Goal: Communication & Community: Answer question/provide support

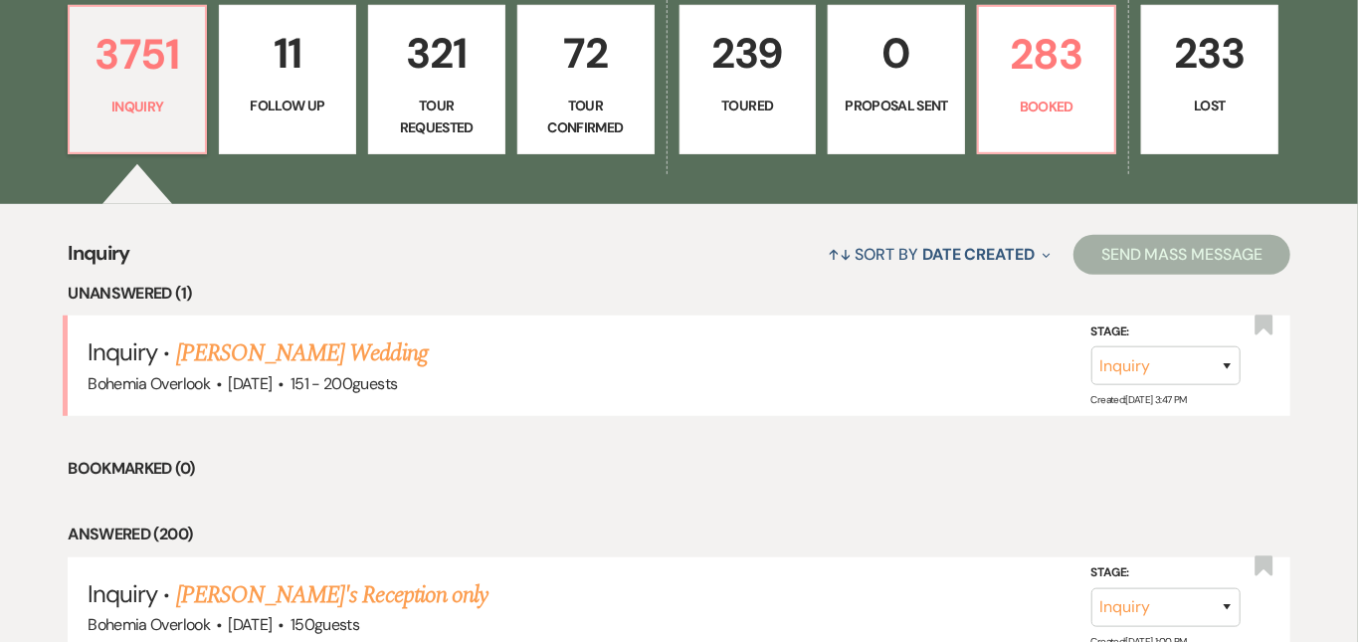
scroll to position [582, 0]
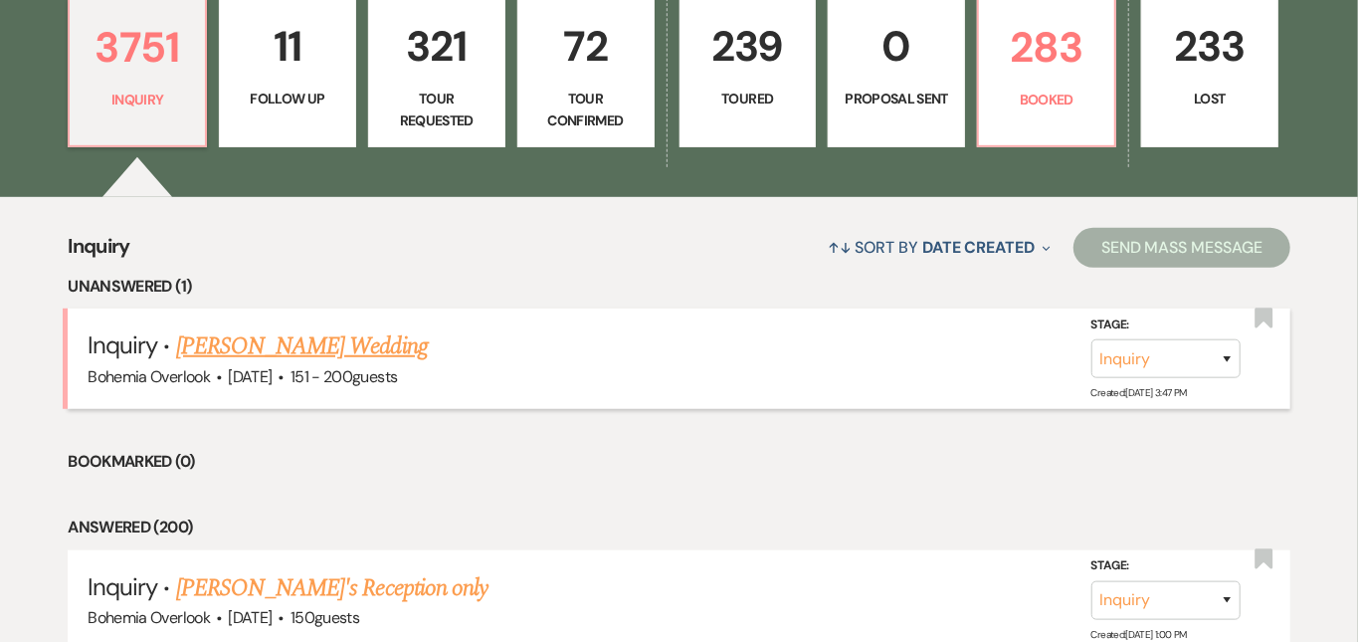
click at [380, 328] on link "[PERSON_NAME] Wedding" at bounding box center [302, 346] width 252 height 36
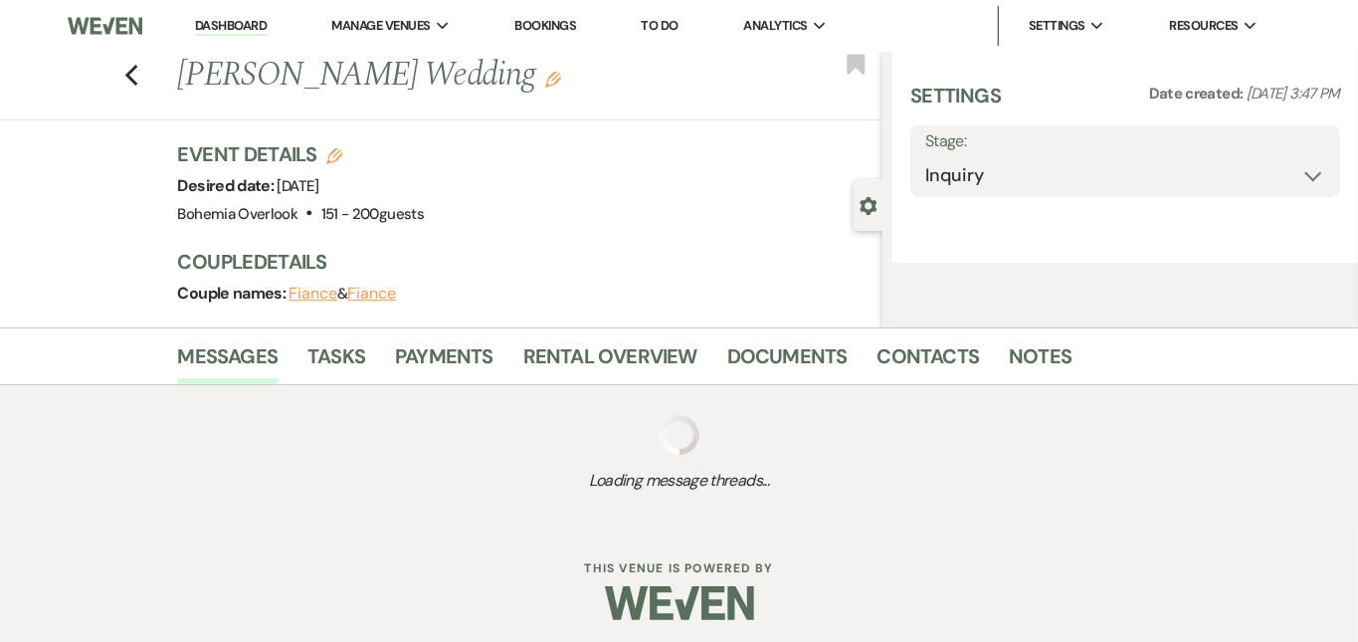
select select "2"
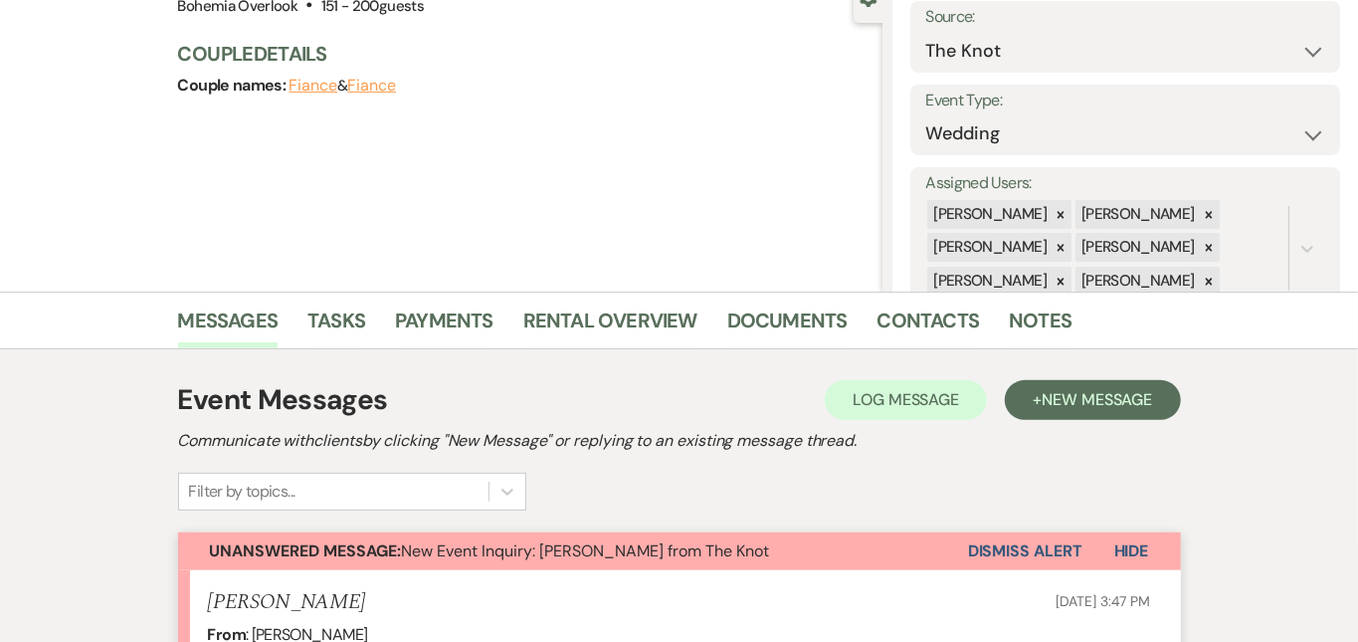
scroll to position [221, 0]
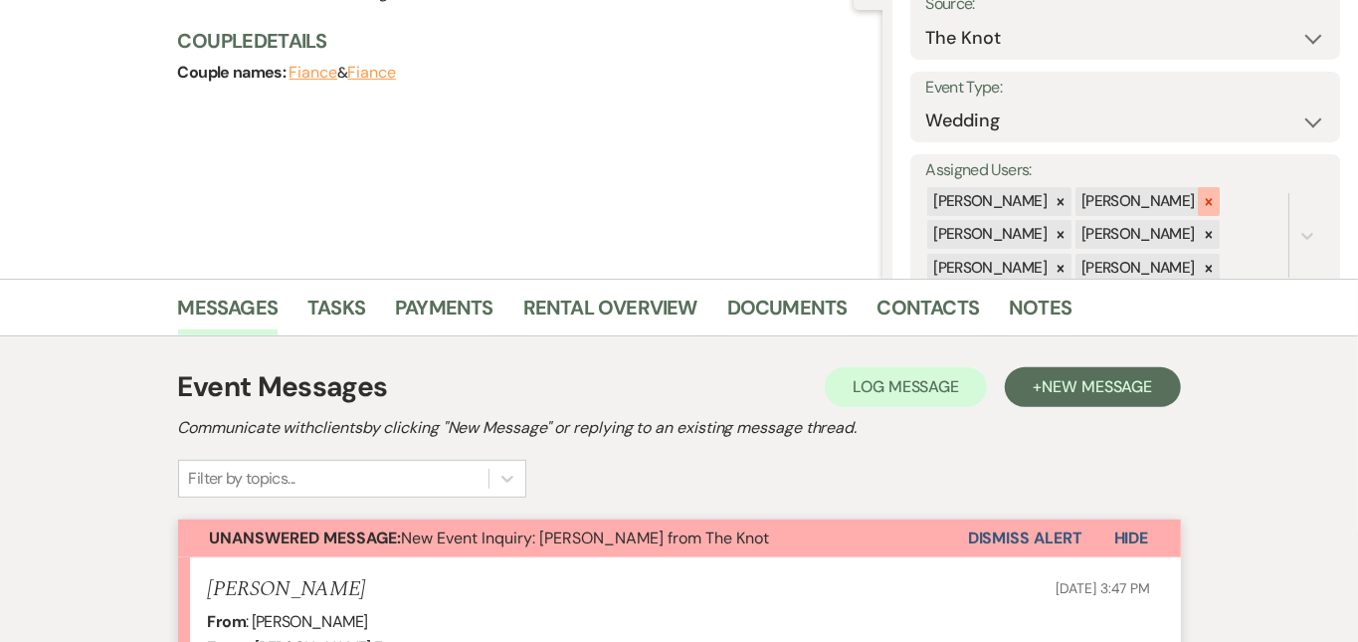
click at [1216, 200] on icon at bounding box center [1209, 202] width 14 height 14
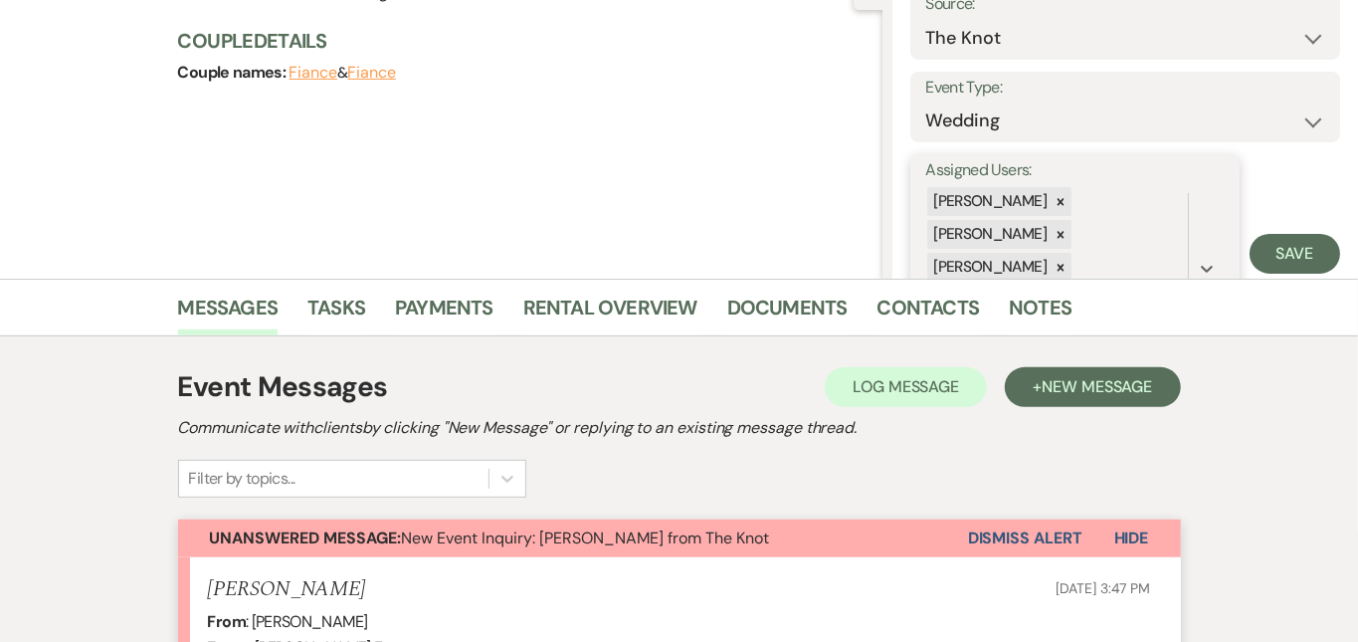
scroll to position [105, 0]
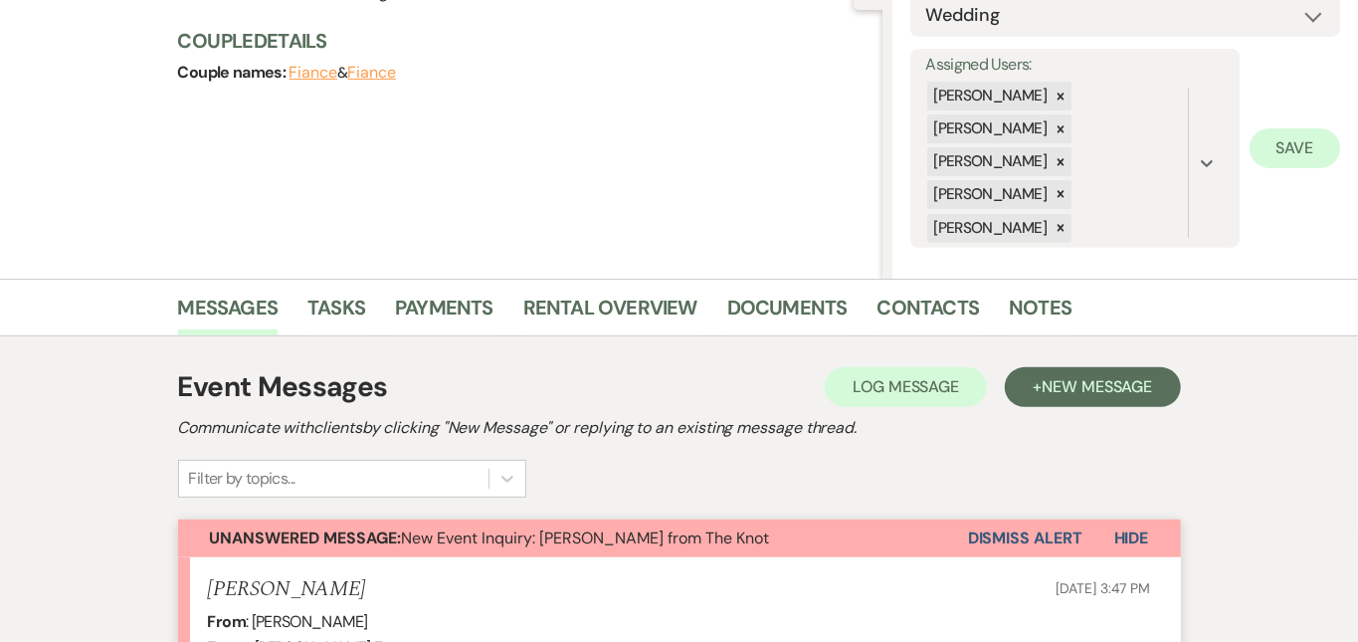
click at [1287, 145] on button "Save" at bounding box center [1295, 148] width 91 height 40
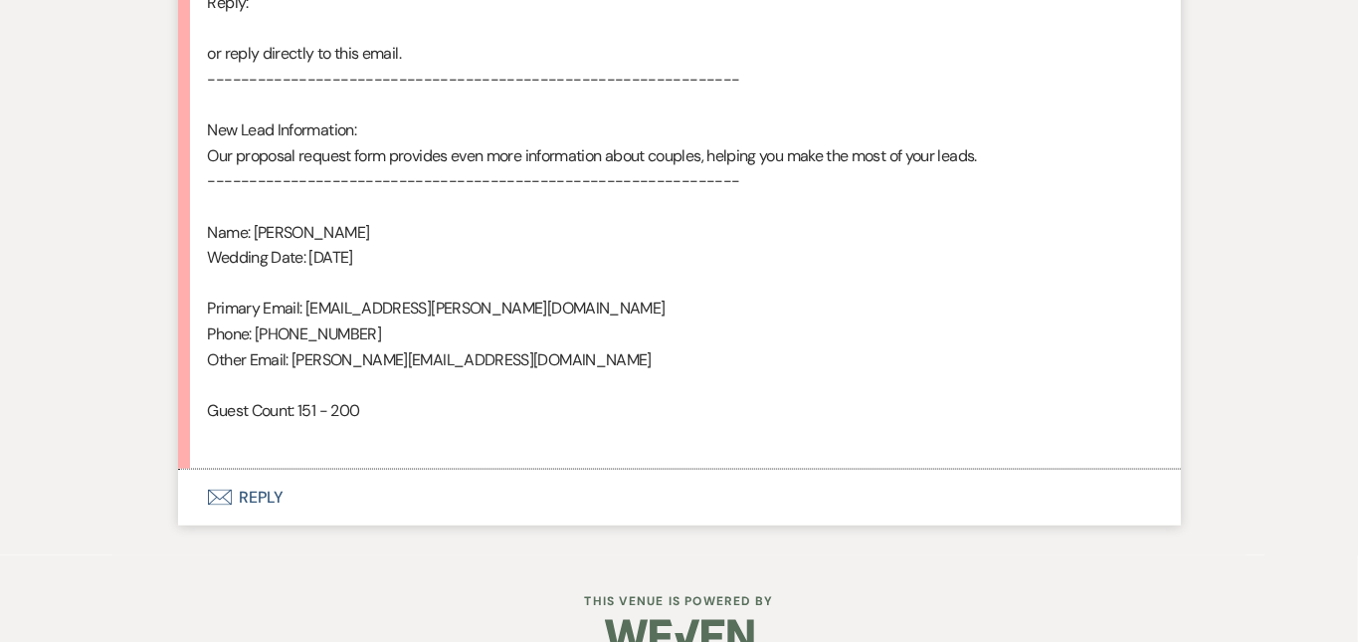
scroll to position [1355, 0]
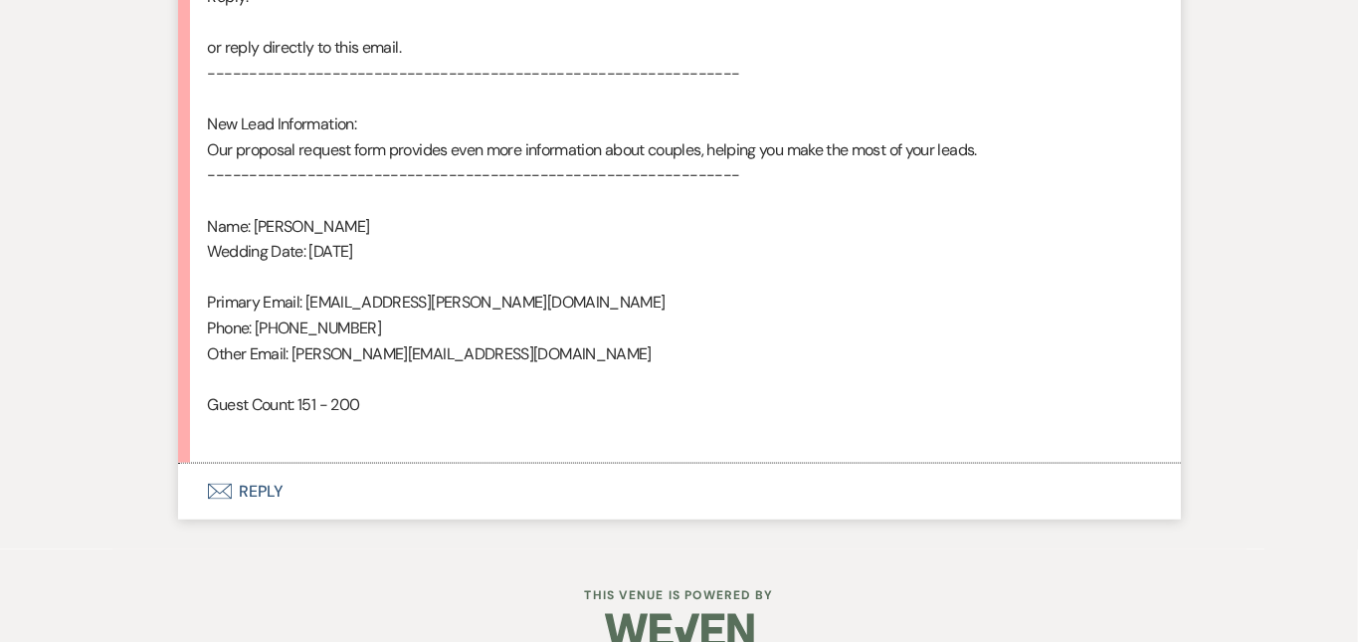
click at [480, 464] on button "Envelope Reply" at bounding box center [679, 492] width 1003 height 56
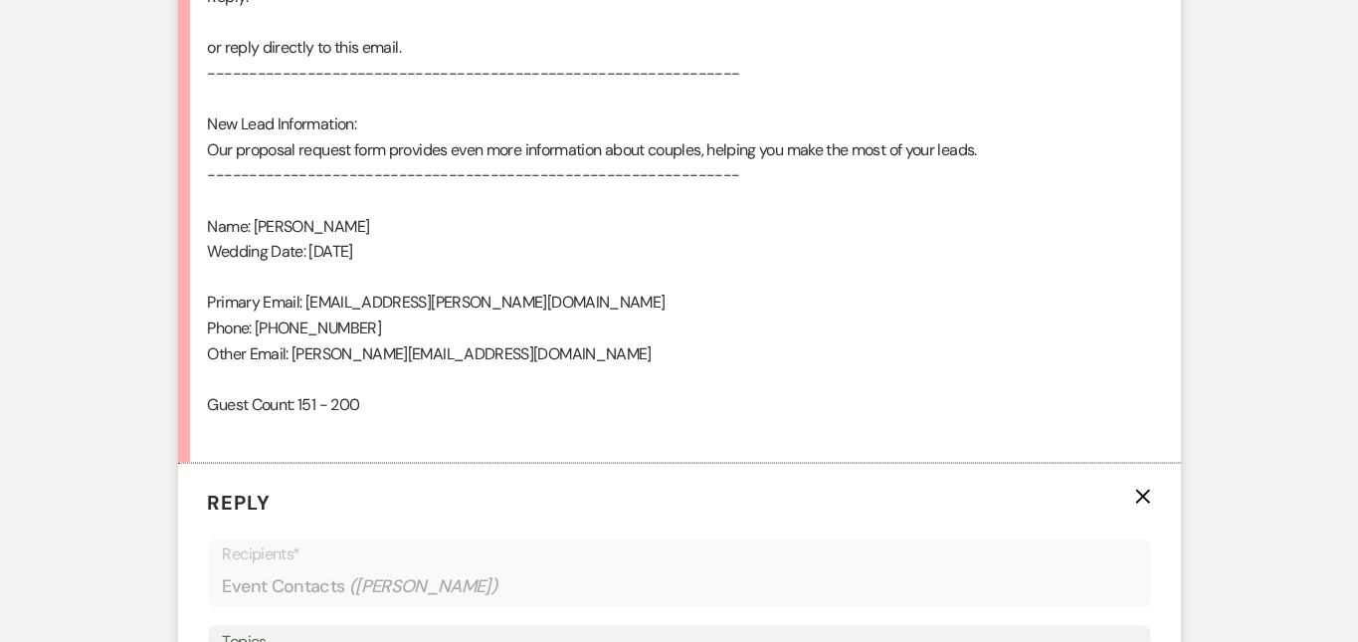
scroll to position [1668, 0]
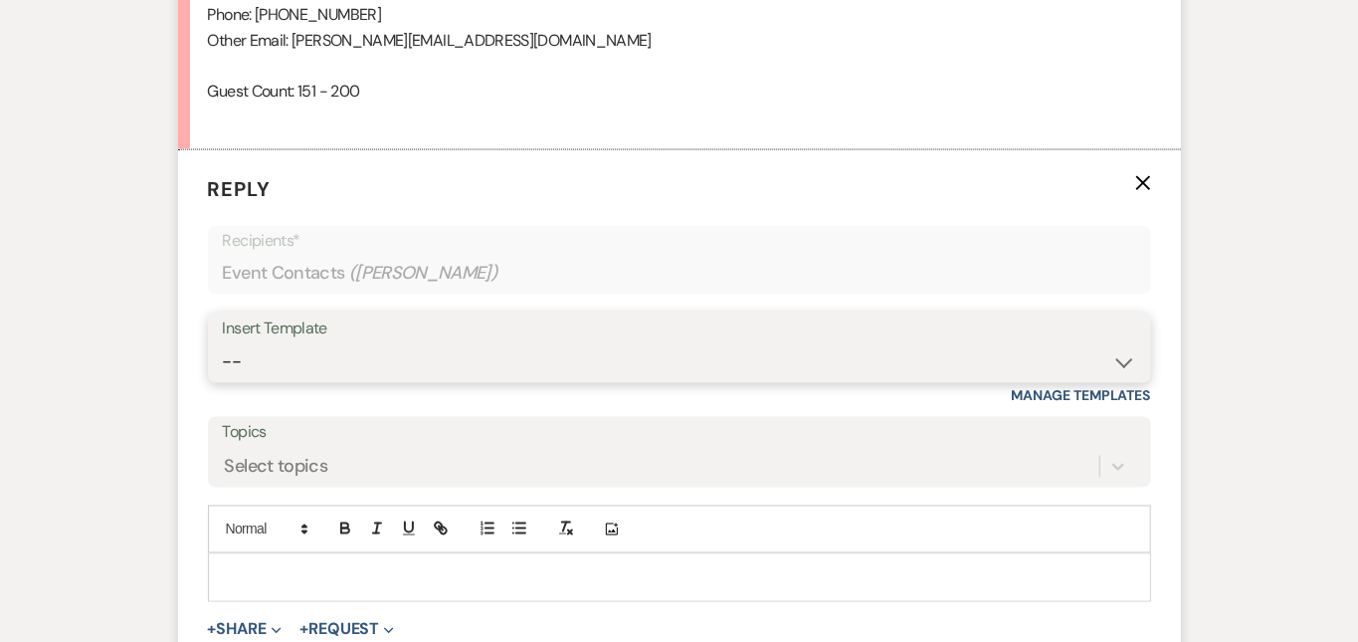
select select "6024"
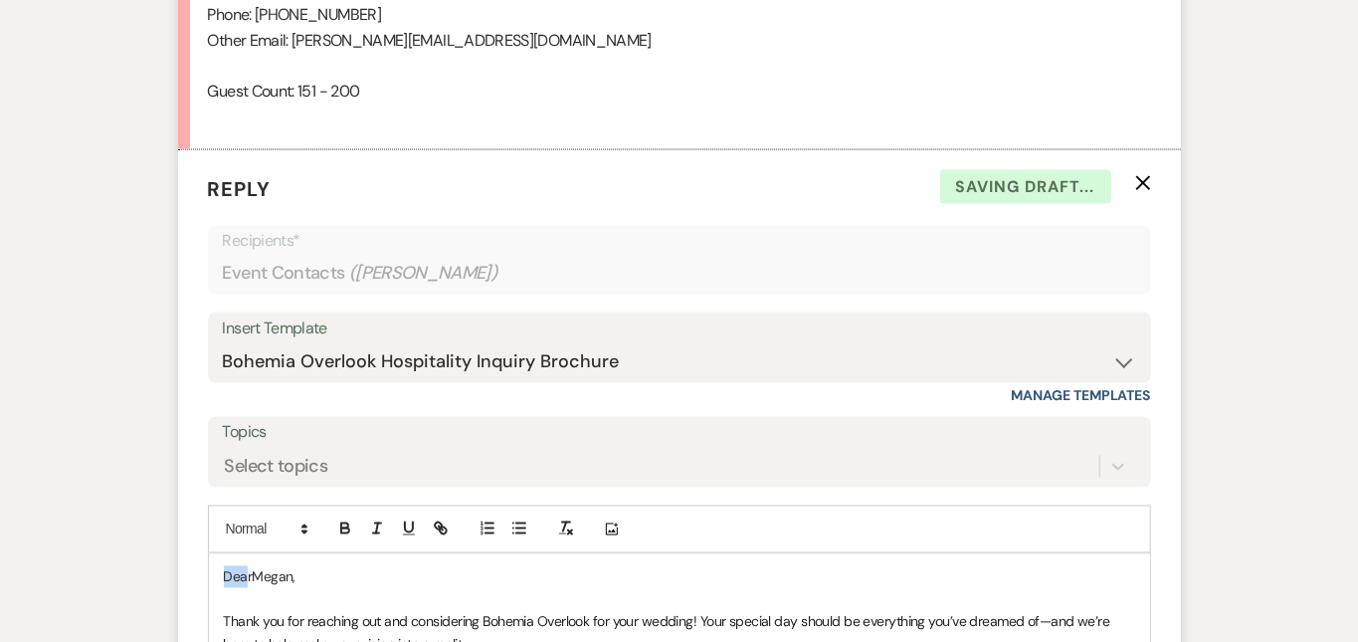
drag, startPoint x: 184, startPoint y: 536, endPoint x: 125, endPoint y: 516, distance: 62.0
click at [1251, 503] on div "Messages Tasks Payments Rental Overview Documents Contacts Notes Event Messages…" at bounding box center [679, 44] width 1358 height 2426
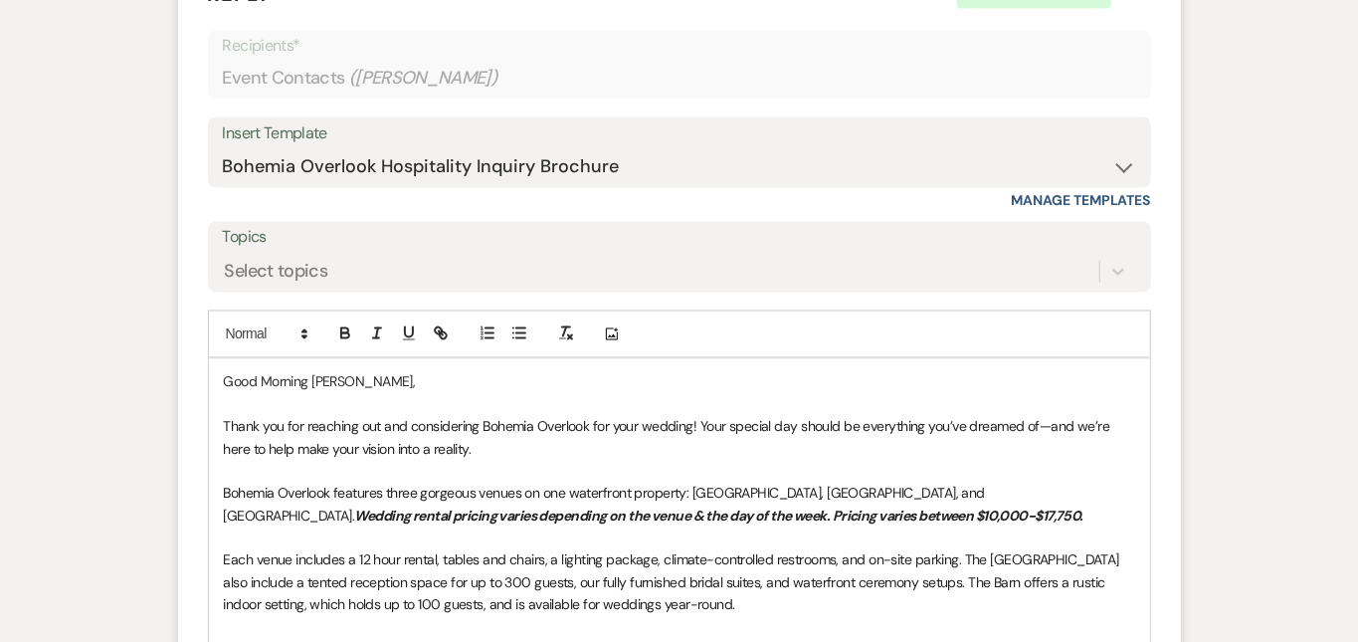
scroll to position [1872, 0]
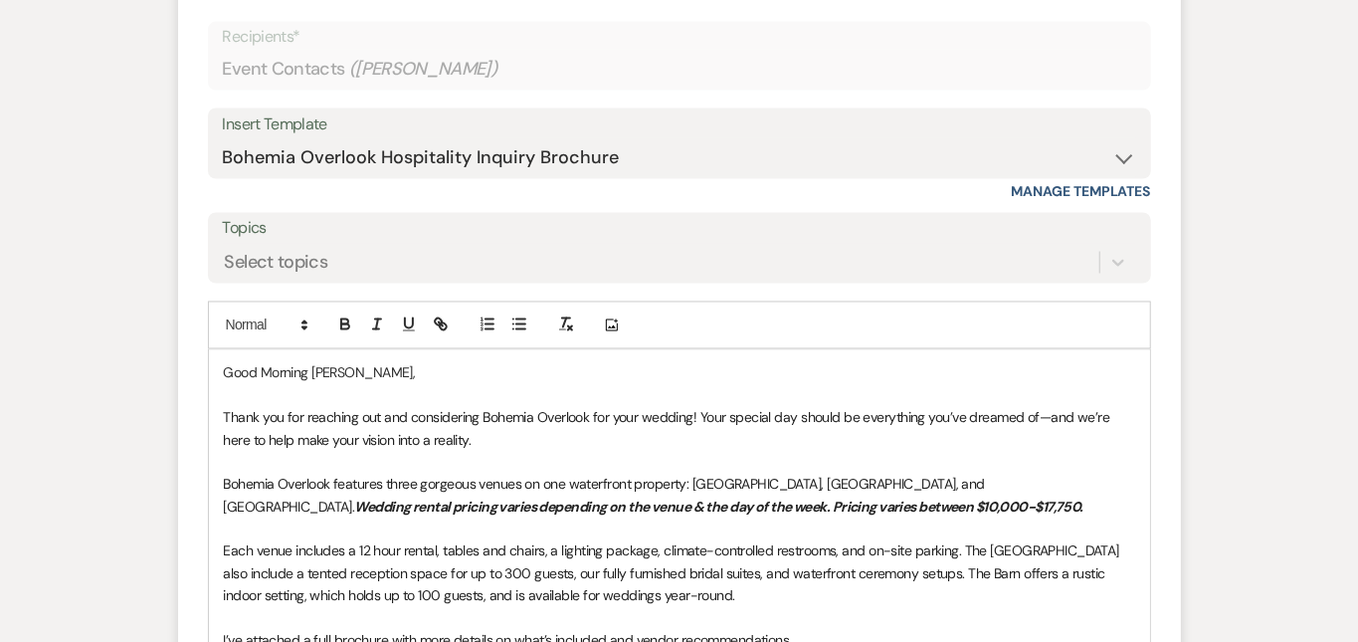
click at [224, 409] on span "Thank you for reaching out and considering Bohemia Overlook for your wedding! Y…" at bounding box center [668, 429] width 889 height 40
click at [921, 452] on p at bounding box center [679, 463] width 911 height 22
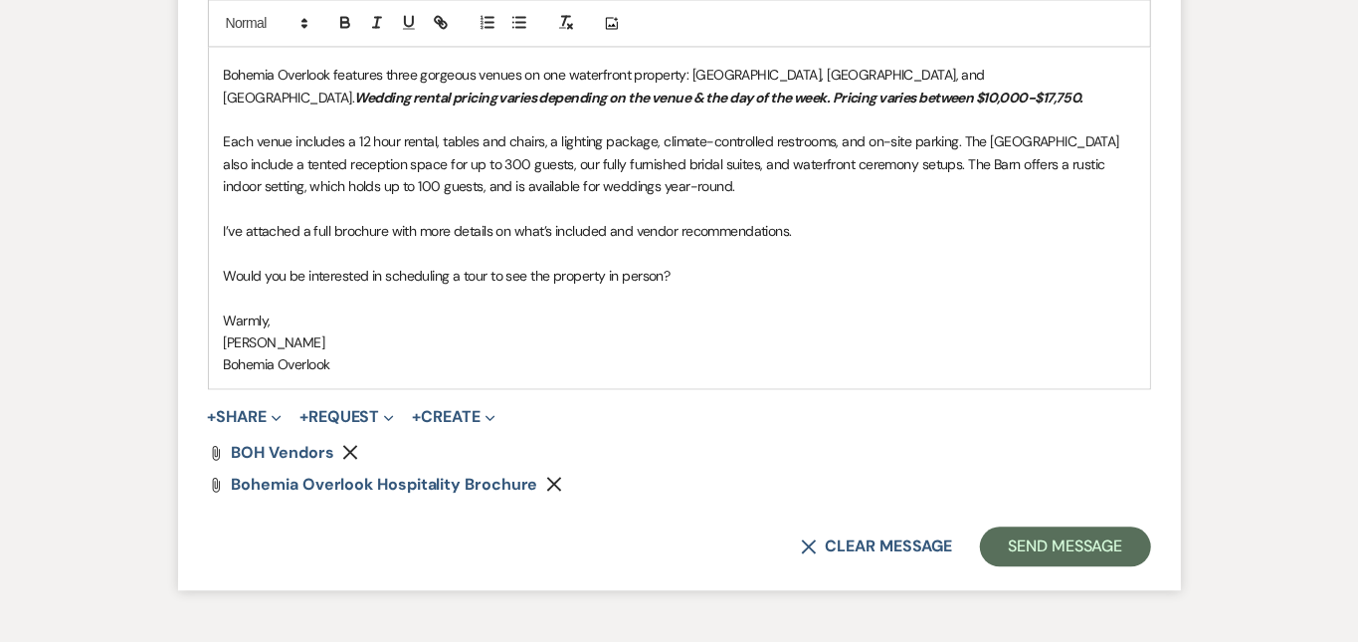
scroll to position [2289, 0]
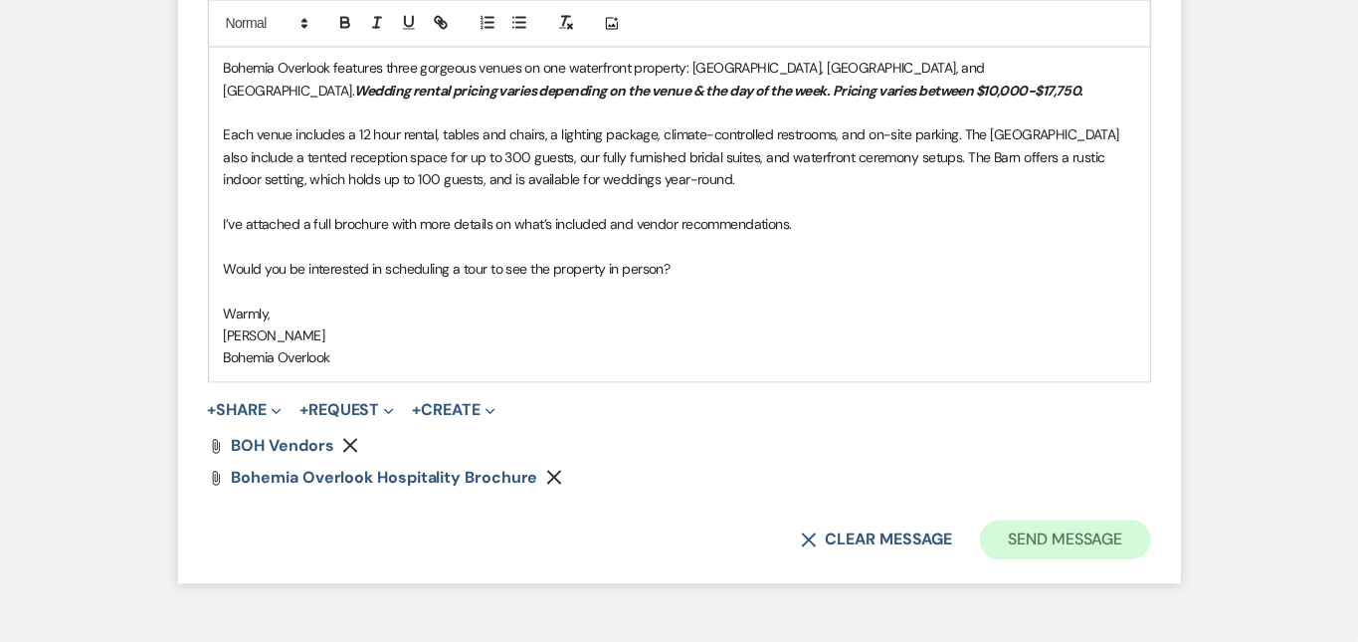
click at [1150, 519] on button "Send Message" at bounding box center [1065, 539] width 170 height 40
